Goal: Navigation & Orientation: Find specific page/section

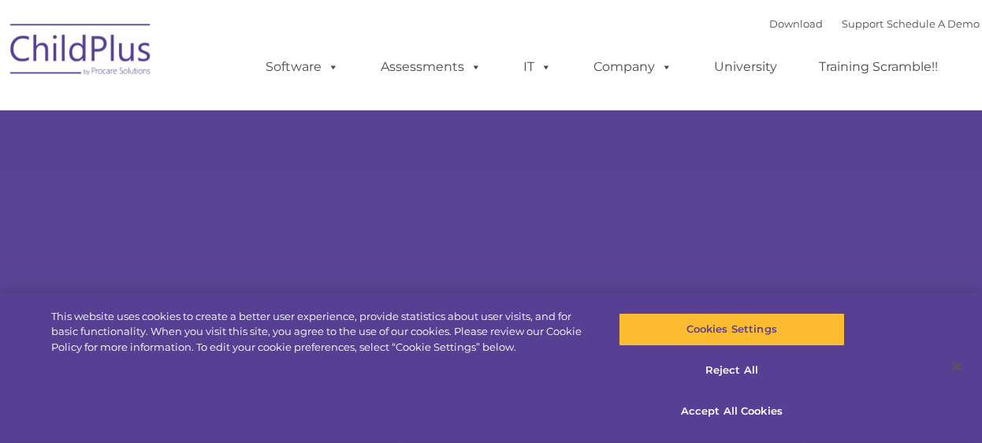
select select "MEDIUM"
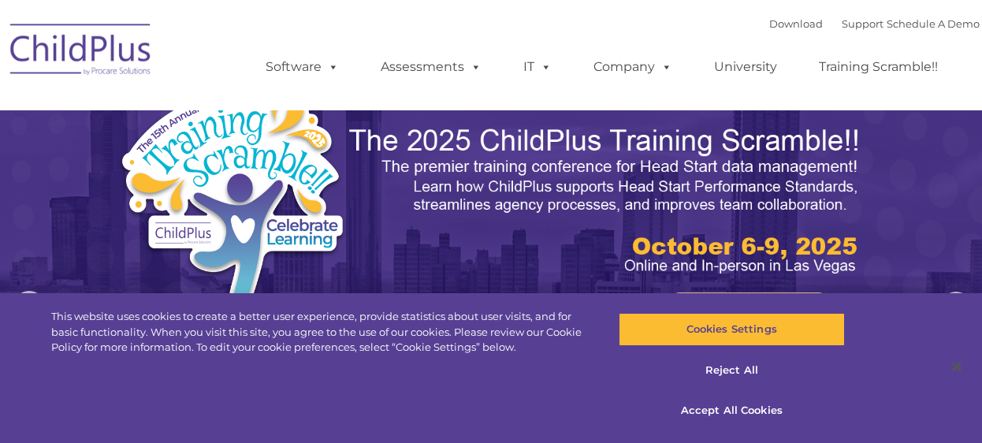
click at [113, 60] on img at bounding box center [81, 52] width 158 height 79
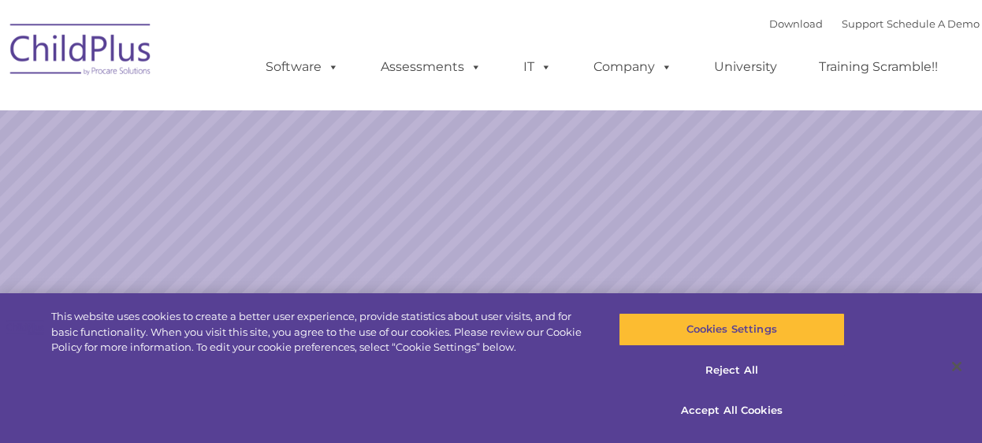
select select "MEDIUM"
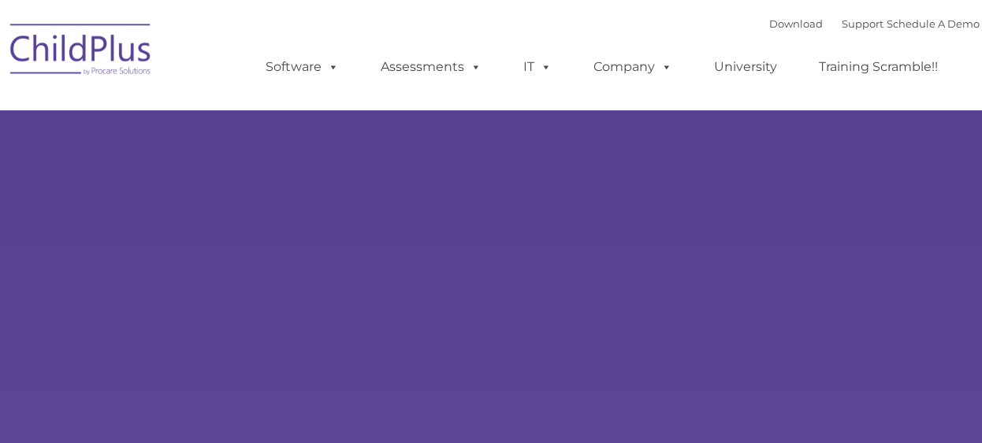
type input ""
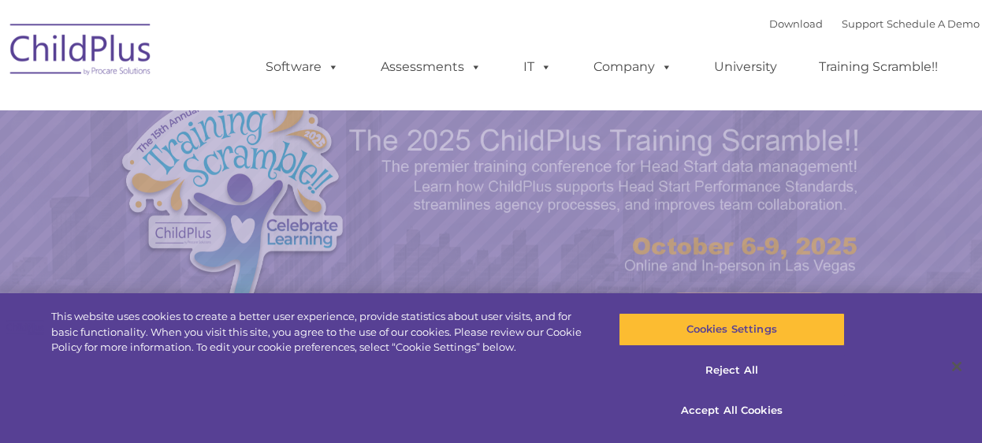
select select "MEDIUM"
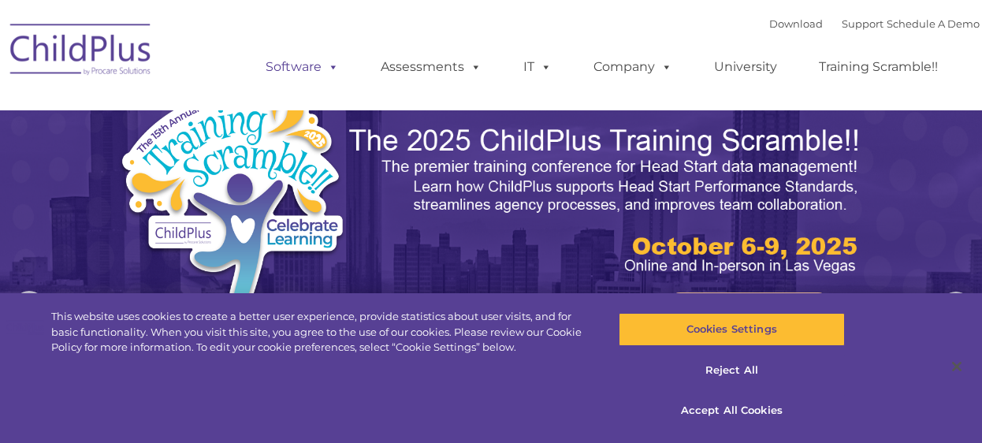
click at [325, 71] on span at bounding box center [329, 66] width 17 height 15
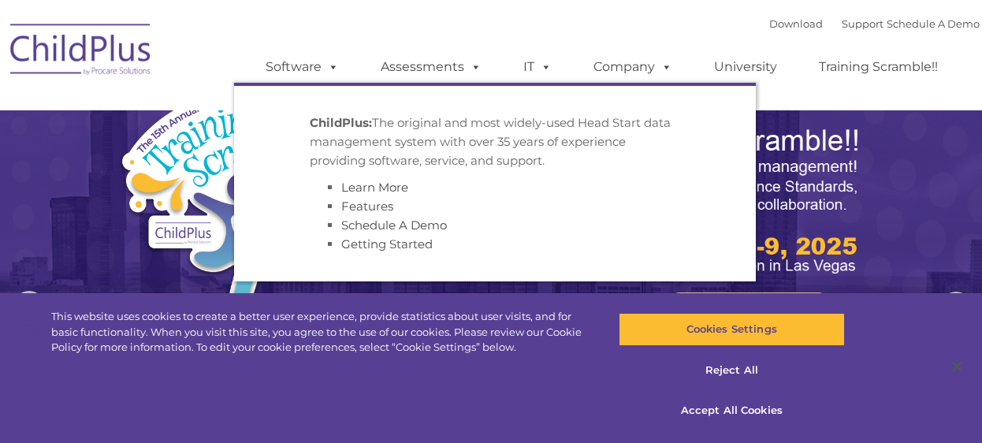
click at [555, 17] on div "Download Support | Schedule A Demo  MENU MENU Software ChildPlus: The original…" at bounding box center [606, 55] width 745 height 87
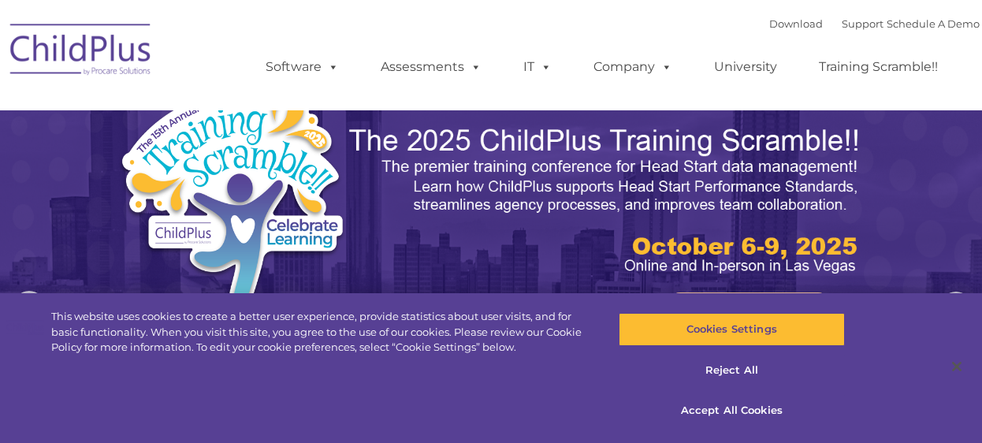
click at [725, 375] on button "Reject All" at bounding box center [732, 370] width 226 height 33
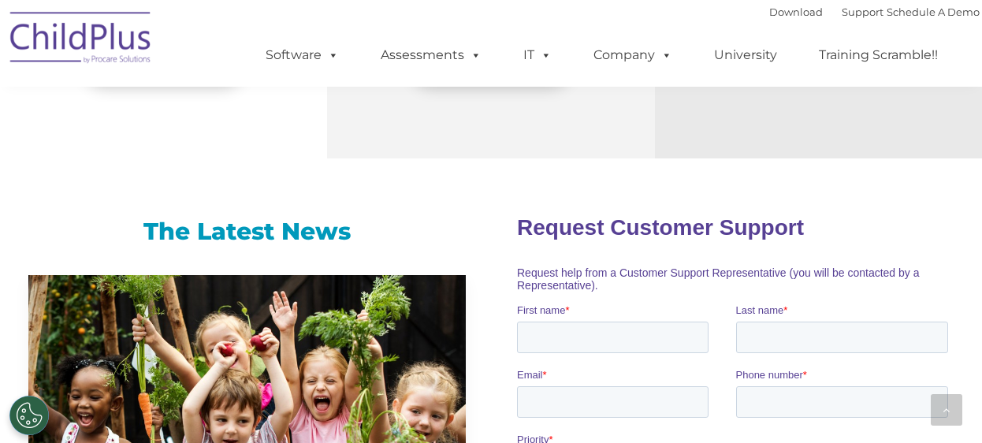
scroll to position [916, 0]
